Goal: Information Seeking & Learning: Find contact information

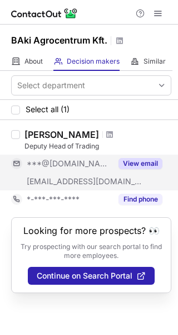
click at [140, 165] on button "View email" at bounding box center [141, 163] width 44 height 11
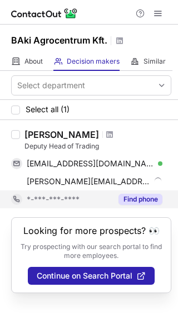
click at [139, 197] on button "Find phone" at bounding box center [141, 199] width 44 height 11
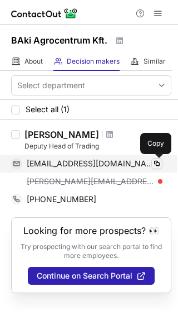
click at [152, 165] on button at bounding box center [157, 163] width 11 height 11
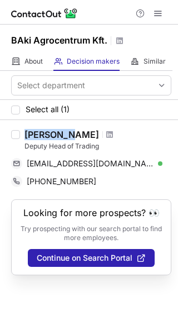
drag, startPoint x: 26, startPoint y: 135, endPoint x: 71, endPoint y: 133, distance: 45.2
click at [71, 133] on div "Adam Eder" at bounding box center [62, 134] width 75 height 11
copy div "Adam Eder"
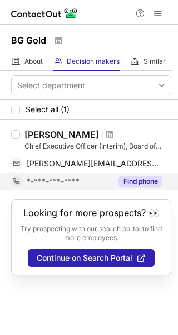
click at [143, 188] on div "Find phone" at bounding box center [137, 181] width 51 height 18
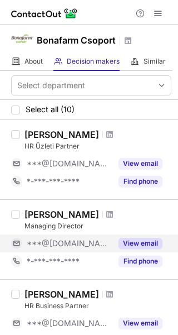
click at [138, 239] on button "View email" at bounding box center [141, 243] width 44 height 11
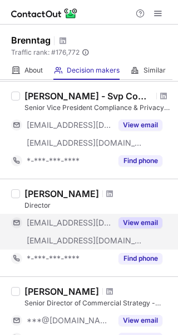
scroll to position [774, 0]
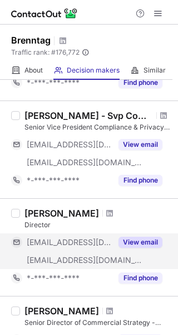
click at [151, 243] on button "View email" at bounding box center [141, 242] width 44 height 11
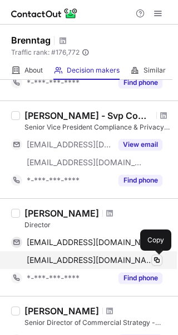
click at [160, 262] on span at bounding box center [157, 259] width 9 height 9
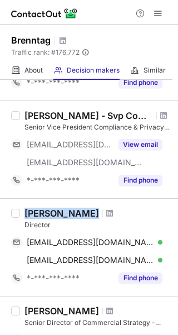
drag, startPoint x: 26, startPoint y: 212, endPoint x: 132, endPoint y: 213, distance: 106.5
click at [133, 213] on div "Conrad Hai-li Bucheleres" at bounding box center [98, 213] width 147 height 11
copy div "Conrad Hai-li Bucheleres"
